Goal: Register for event/course

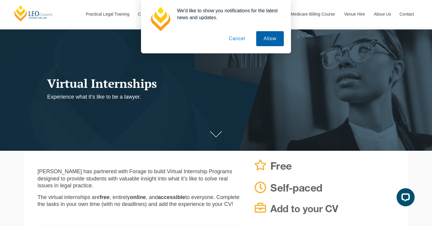
click at [272, 37] on button "Allow" at bounding box center [270, 38] width 28 height 15
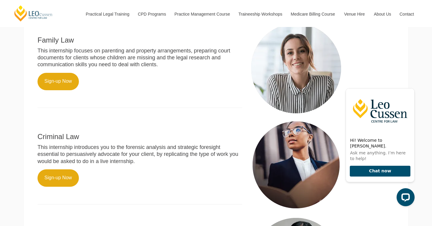
scroll to position [239, 0]
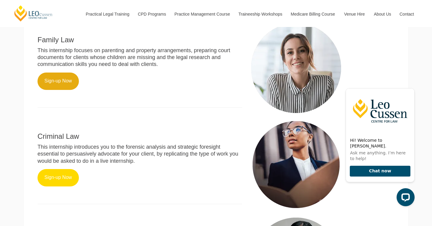
click at [61, 169] on link "Sign-up Now" at bounding box center [58, 177] width 41 height 17
